Goal: Task Accomplishment & Management: Manage account settings

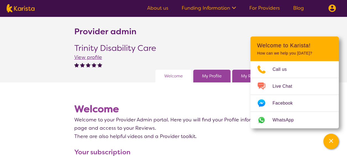
click at [331, 12] on img at bounding box center [332, 8] width 8 height 8
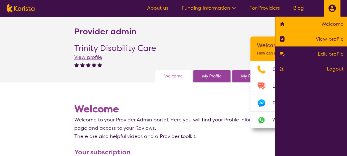
click at [316, 38] on link "View profile" at bounding box center [311, 39] width 65 height 8
click at [321, 42] on link "View profile" at bounding box center [311, 39] width 65 height 8
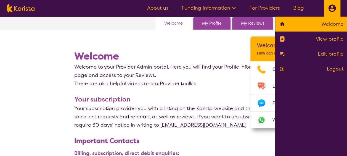
scroll to position [52, 0]
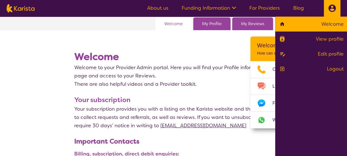
click at [333, 9] on img at bounding box center [332, 8] width 8 height 8
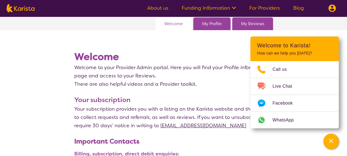
click at [204, 24] on link "My Profile" at bounding box center [212, 24] width 20 height 8
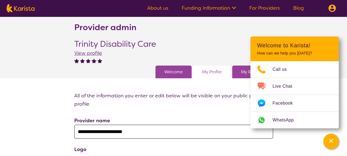
scroll to position [5, 0]
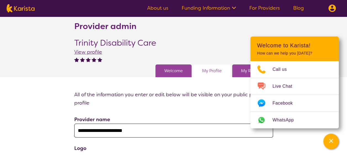
click at [245, 69] on link "My Reviews" at bounding box center [252, 71] width 23 height 8
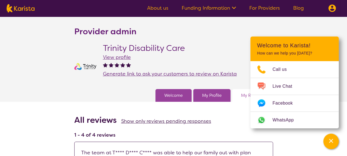
click at [329, 10] on img at bounding box center [332, 8] width 8 height 8
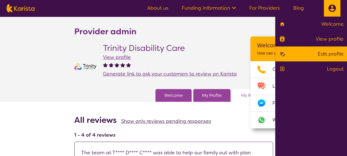
click at [322, 50] on link "Edit profile" at bounding box center [311, 54] width 65 height 8
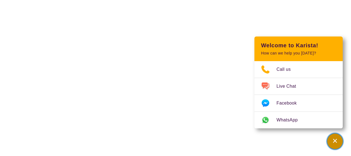
click at [332, 138] on div "Channel Menu" at bounding box center [335, 141] width 11 height 12
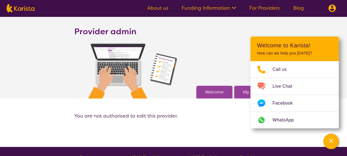
click at [332, 8] on img at bounding box center [332, 8] width 8 height 8
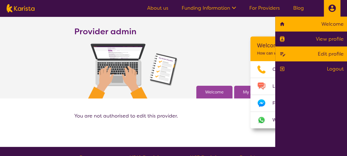
click at [314, 27] on link "Welcome" at bounding box center [311, 24] width 65 height 8
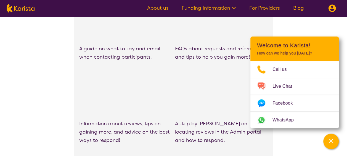
scroll to position [425, 0]
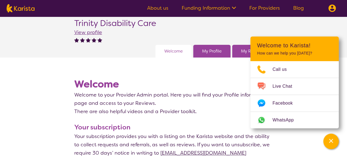
scroll to position [77, 0]
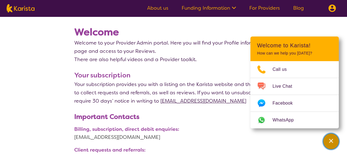
click at [330, 138] on div "Channel Menu" at bounding box center [331, 141] width 11 height 12
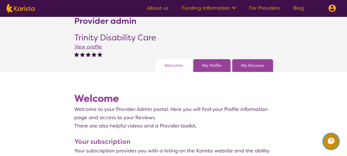
scroll to position [0, 0]
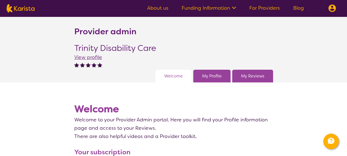
click at [214, 76] on link "My Profile" at bounding box center [212, 76] width 20 height 8
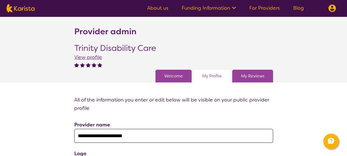
click at [330, 7] on img at bounding box center [332, 8] width 8 height 8
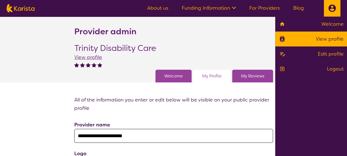
click at [323, 38] on link "View profile" at bounding box center [311, 39] width 65 height 8
